Goal: Navigation & Orientation: Find specific page/section

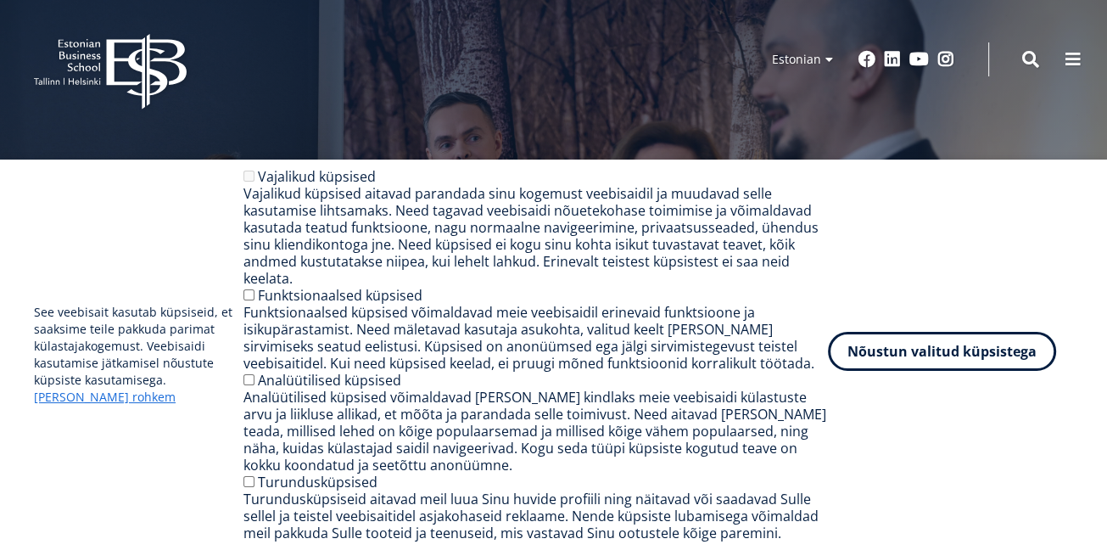
click at [970, 364] on button "Nõustun valitud küpsistega" at bounding box center [942, 351] width 228 height 39
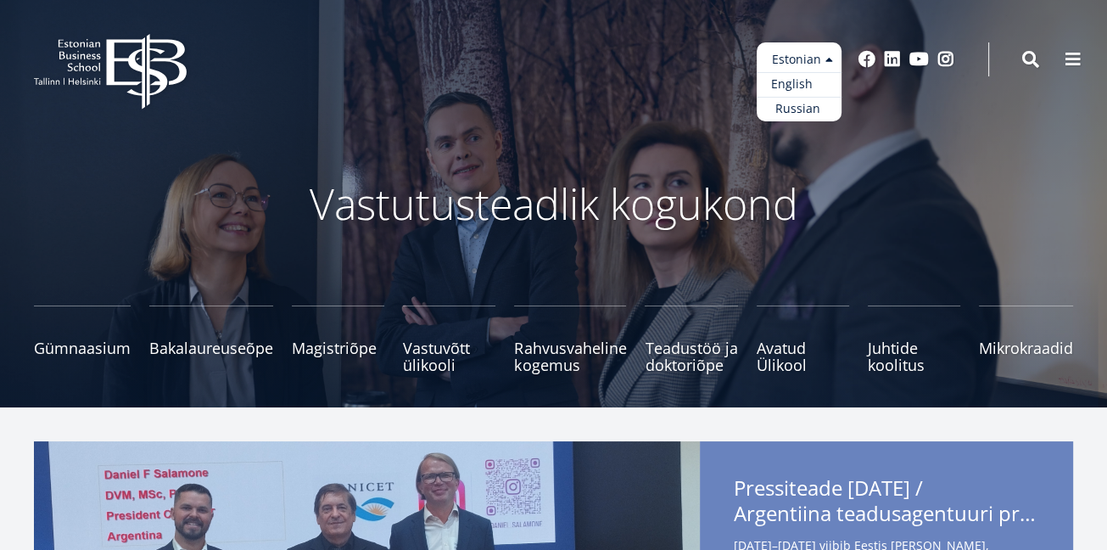
click at [819, 85] on link "English" at bounding box center [799, 84] width 85 height 25
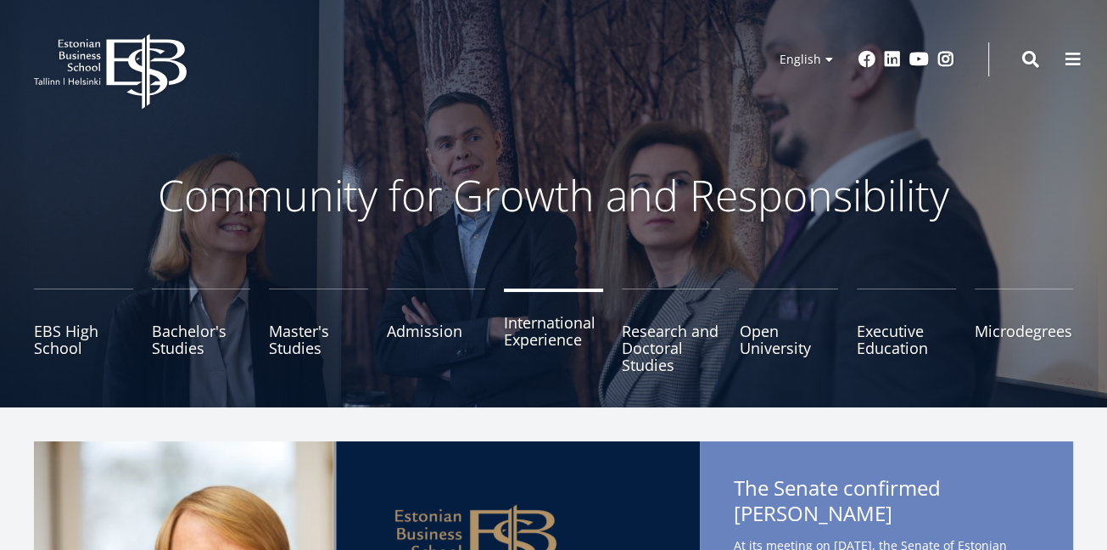
click at [546, 344] on link "International Experience" at bounding box center [553, 330] width 99 height 85
